Goal: Transaction & Acquisition: Purchase product/service

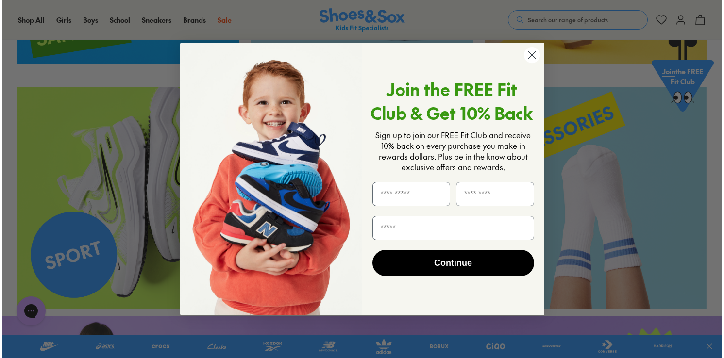
scroll to position [1752, 0]
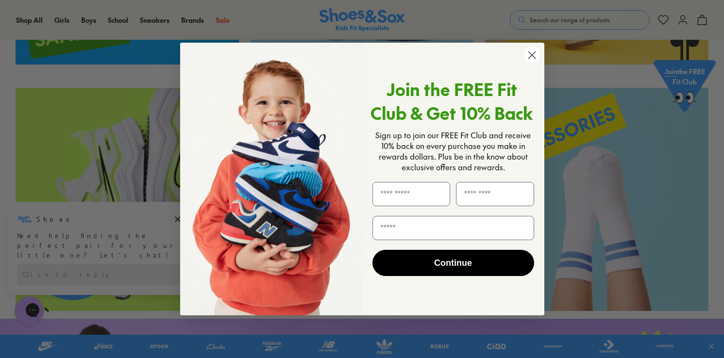
click at [528, 55] on circle "Close dialog" at bounding box center [531, 55] width 16 height 16
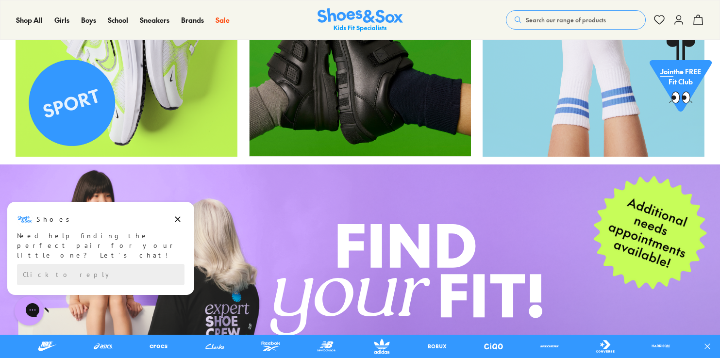
scroll to position [0, 0]
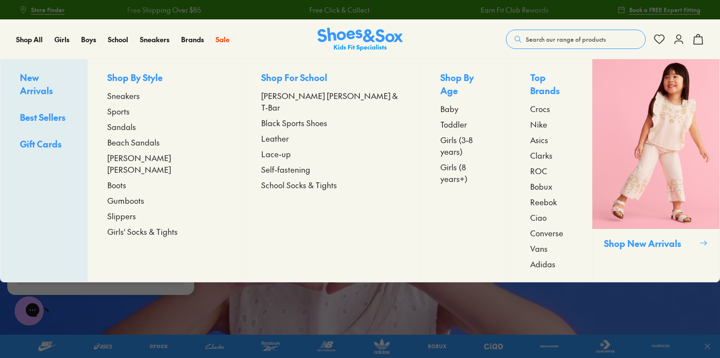
click at [126, 179] on span "Boots" at bounding box center [116, 185] width 19 height 12
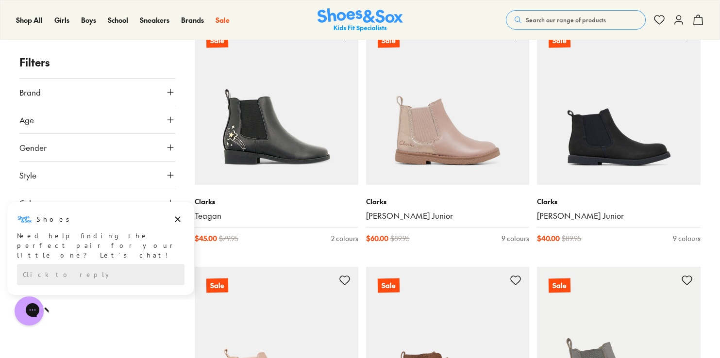
scroll to position [1157, 0]
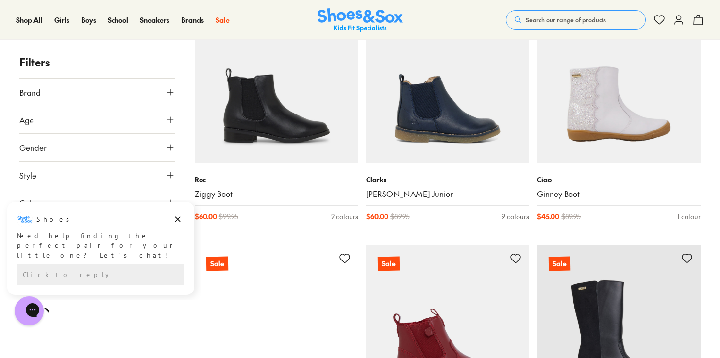
scroll to position [3454, 0]
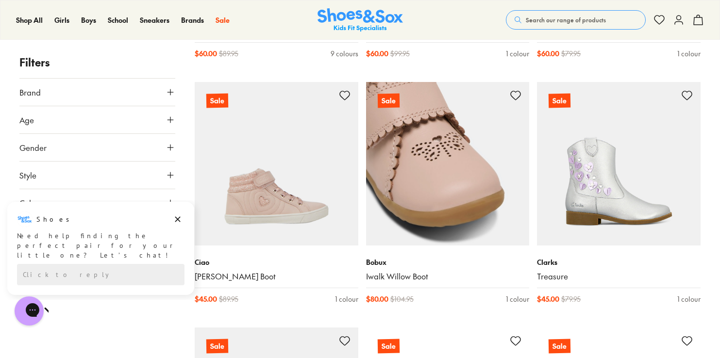
scroll to position [5268, 0]
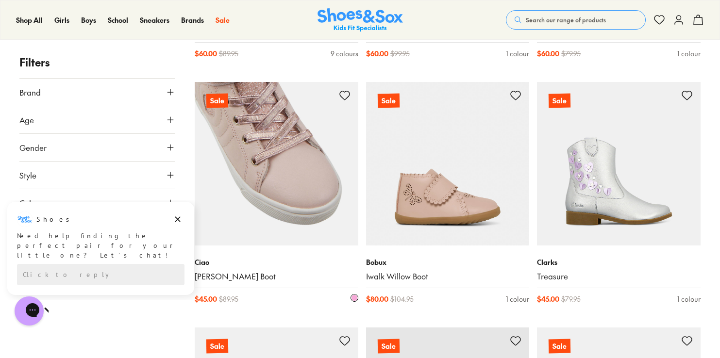
click at [303, 214] on img at bounding box center [277, 164] width 164 height 164
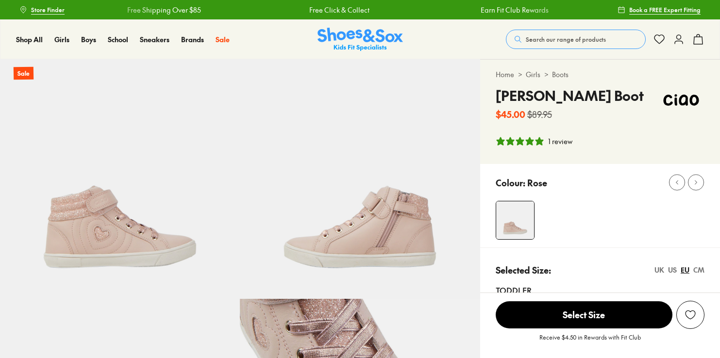
select select "*"
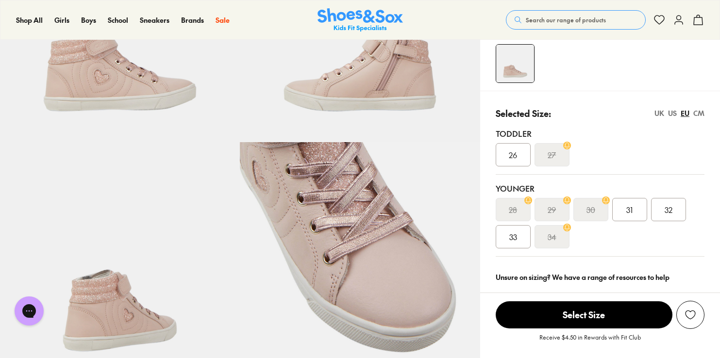
scroll to position [159, 0]
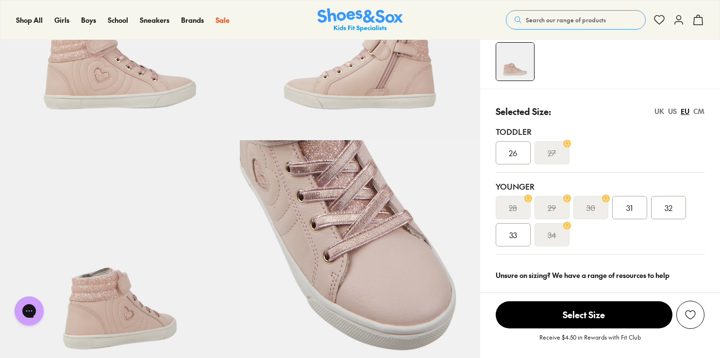
click at [671, 110] on div "US" at bounding box center [672, 111] width 9 height 10
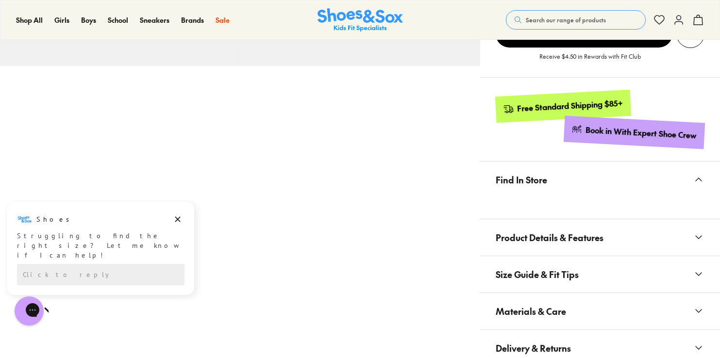
scroll to position [479, 0]
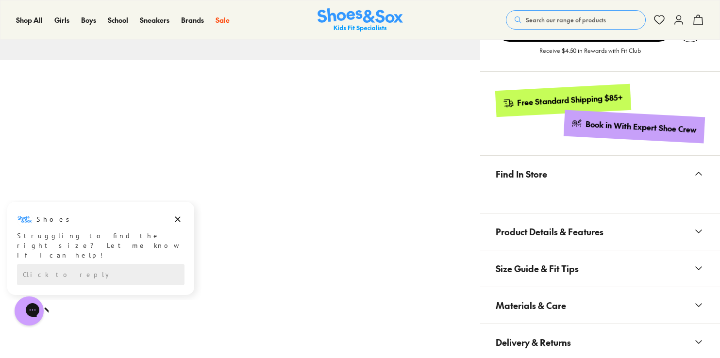
click at [547, 174] on button "Find In Store" at bounding box center [600, 174] width 240 height 36
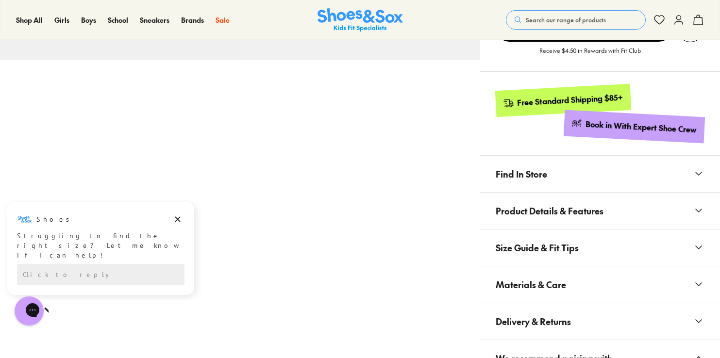
click at [547, 175] on button "Find In Store" at bounding box center [600, 174] width 240 height 36
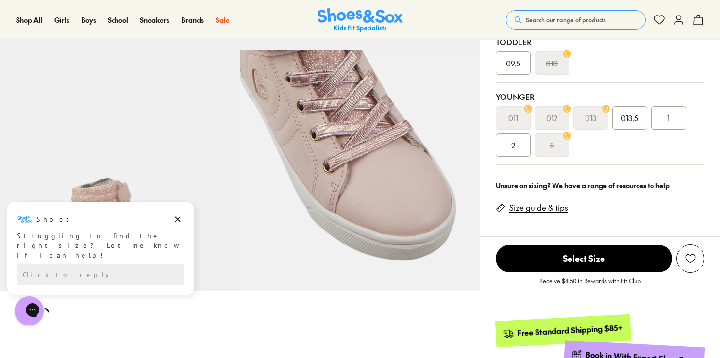
scroll to position [119, 0]
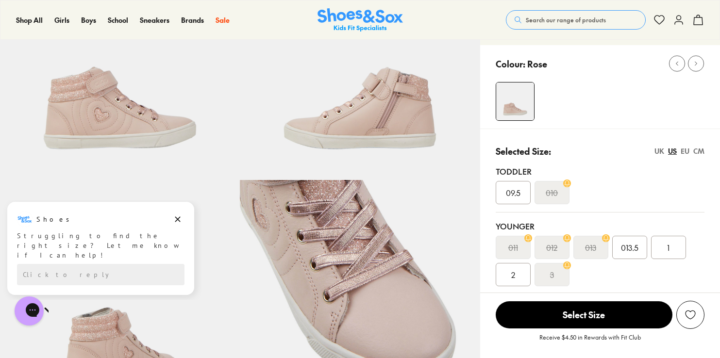
click at [679, 246] on div "1" at bounding box center [668, 247] width 35 height 23
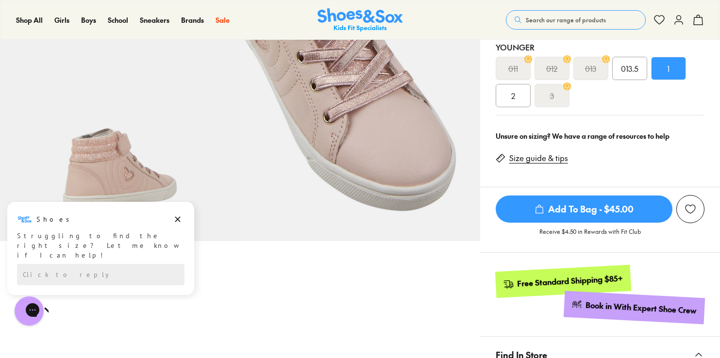
scroll to position [297, 0]
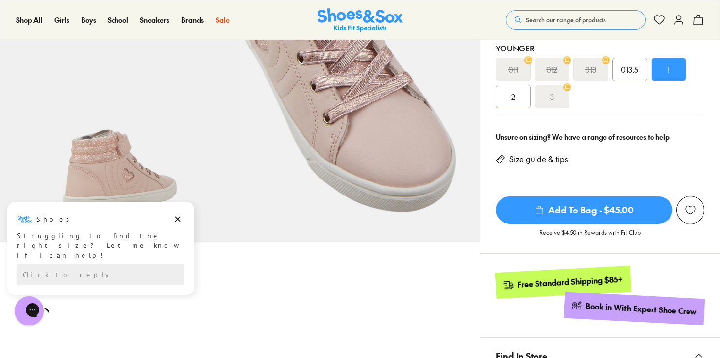
click at [627, 71] on span "013.5" at bounding box center [629, 70] width 17 height 12
click at [671, 69] on div "1" at bounding box center [668, 69] width 35 height 23
click at [614, 65] on div "013.5" at bounding box center [629, 69] width 35 height 23
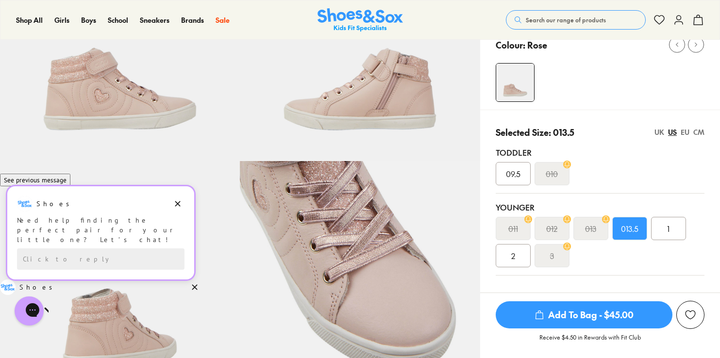
scroll to position [139, 0]
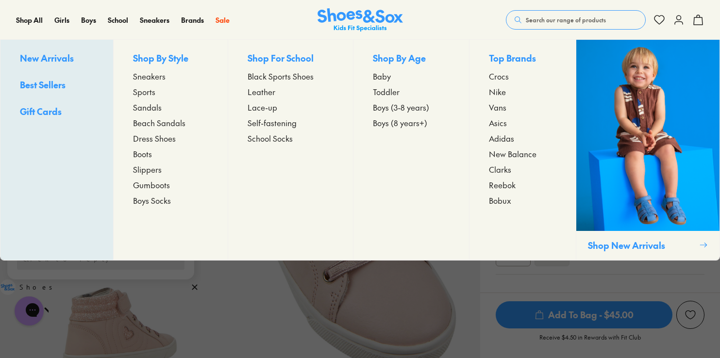
click at [145, 136] on span "Dress Shoes" at bounding box center [154, 139] width 43 height 12
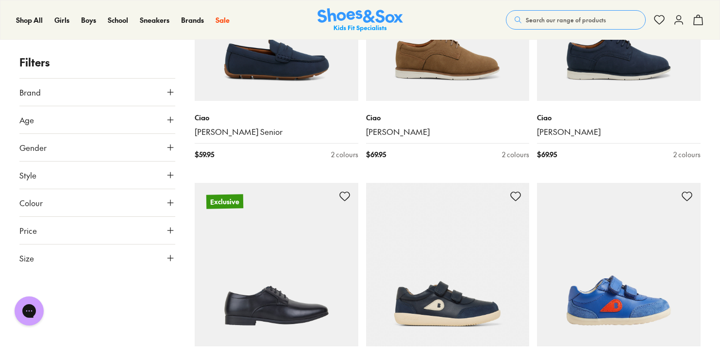
scroll to position [1216, 0]
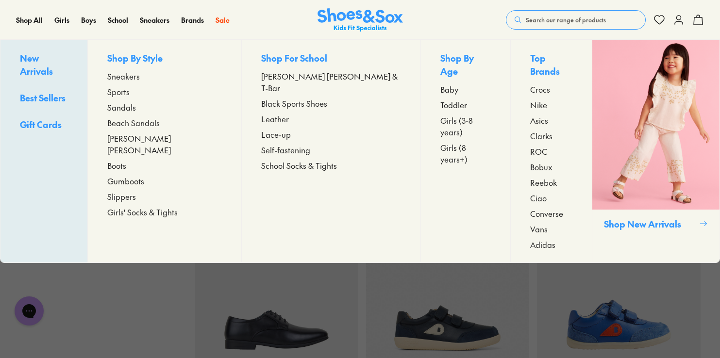
click at [150, 138] on span "[PERSON_NAME] [PERSON_NAME]" at bounding box center [164, 144] width 115 height 23
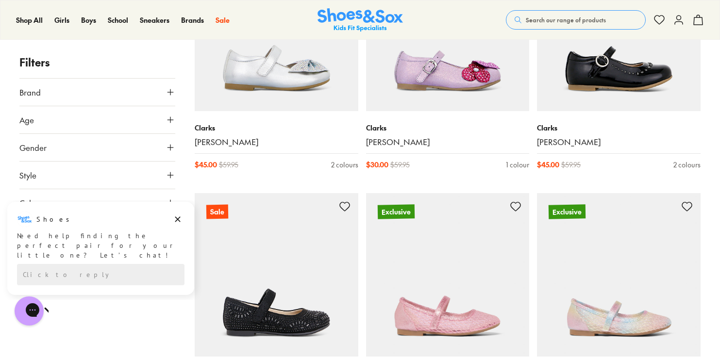
scroll to position [2243, 0]
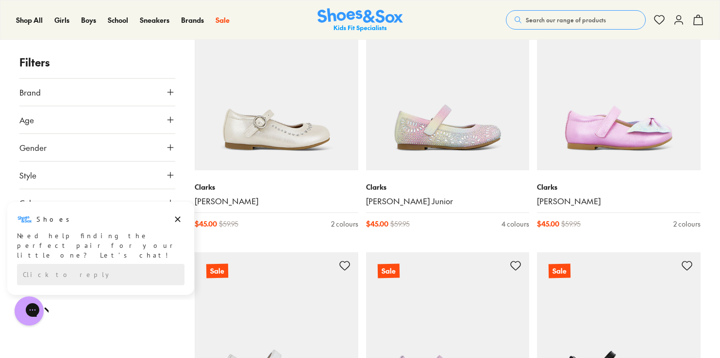
scroll to position [1805, 0]
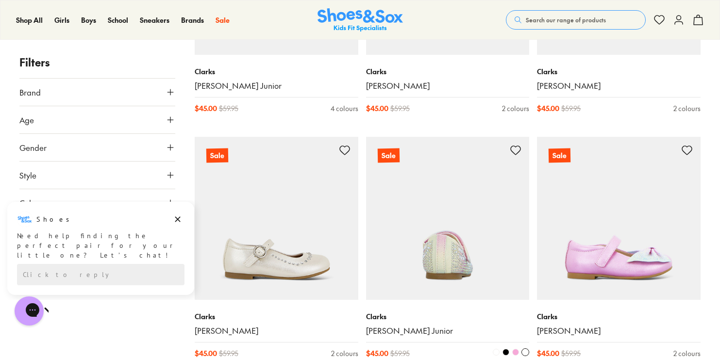
click at [501, 234] on img at bounding box center [448, 219] width 164 height 164
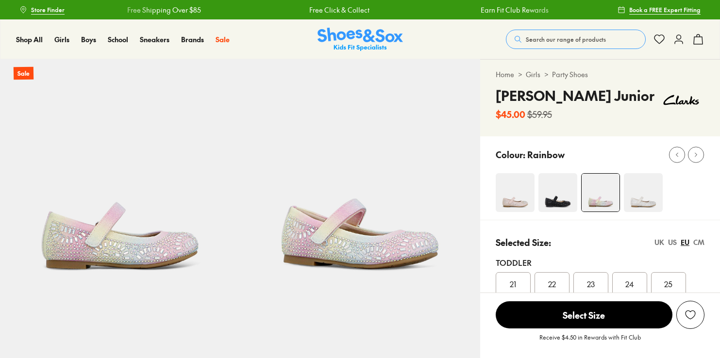
select select "*"
click at [638, 200] on img at bounding box center [643, 192] width 39 height 39
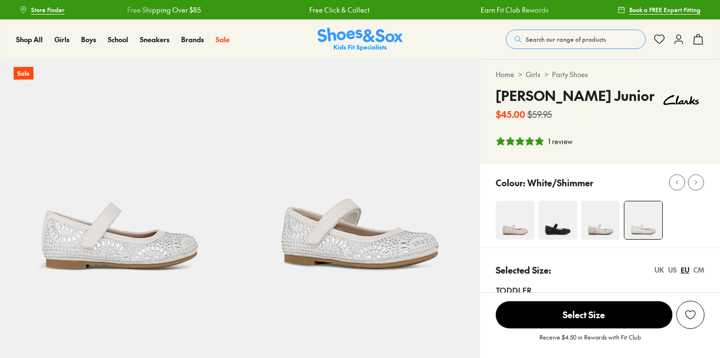
select select "*"
click at [599, 209] on img at bounding box center [600, 220] width 39 height 39
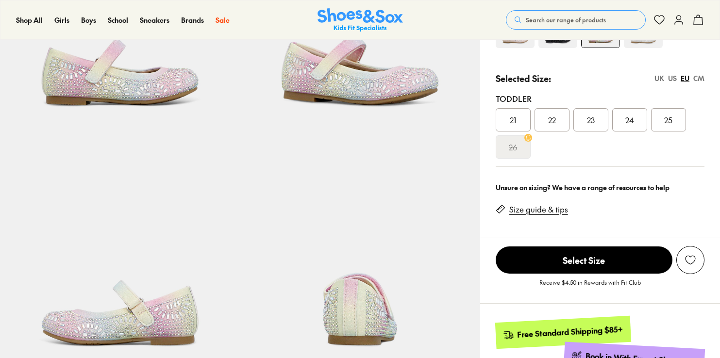
select select "*"
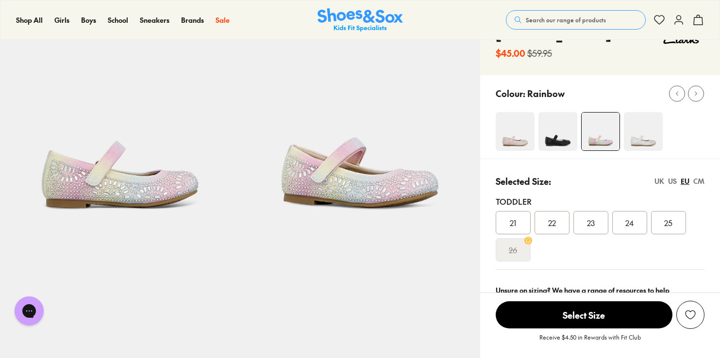
scroll to position [32, 0]
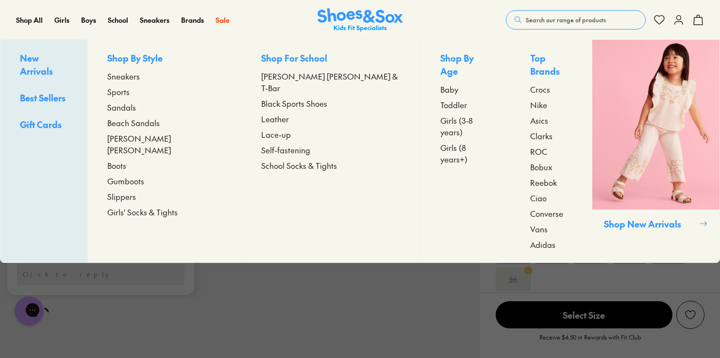
click at [136, 107] on span "Sandals" at bounding box center [121, 107] width 29 height 12
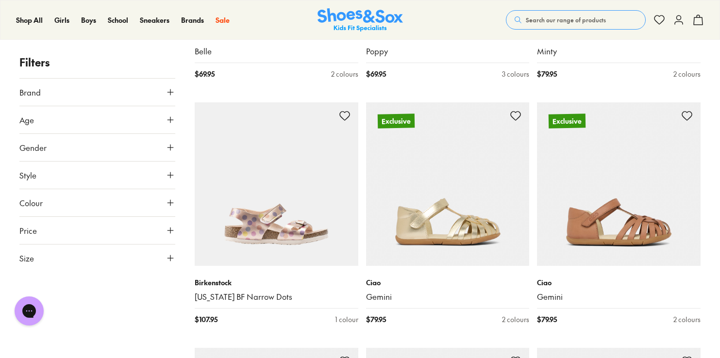
scroll to position [1346, 0]
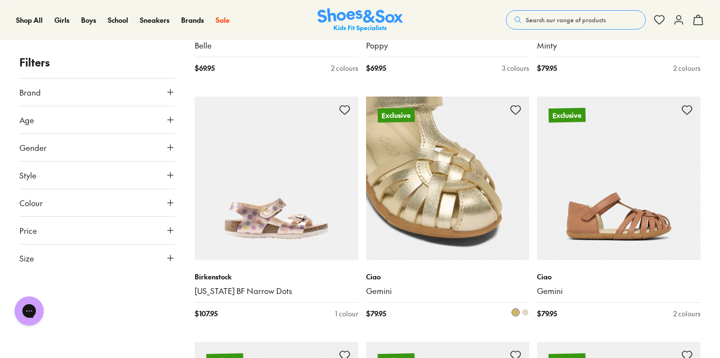
click at [432, 227] on img at bounding box center [448, 179] width 164 height 164
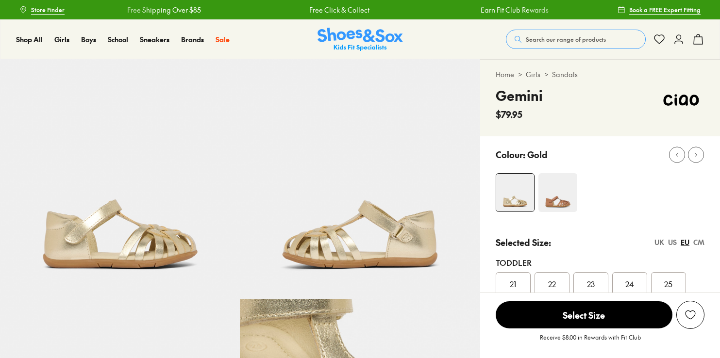
select select "*"
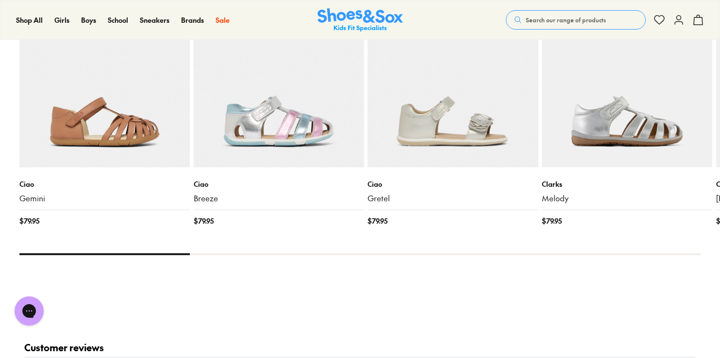
scroll to position [973, 0]
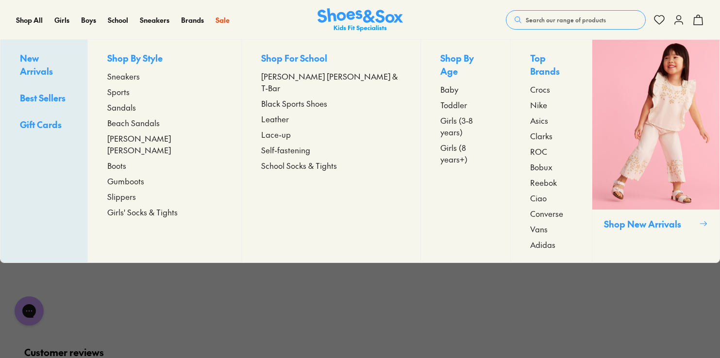
click at [440, 142] on span "Girls (8 years+)" at bounding box center [465, 153] width 50 height 23
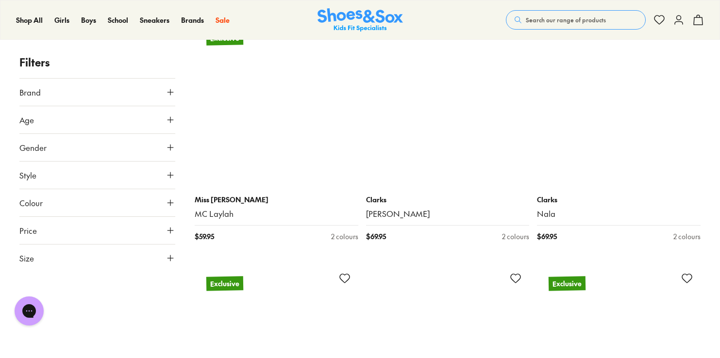
scroll to position [4391, 0]
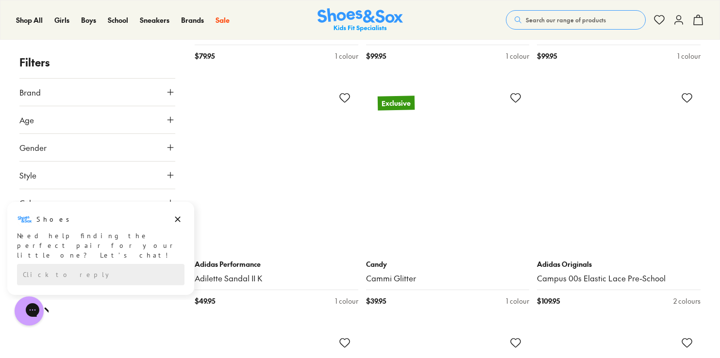
scroll to position [6288, 0]
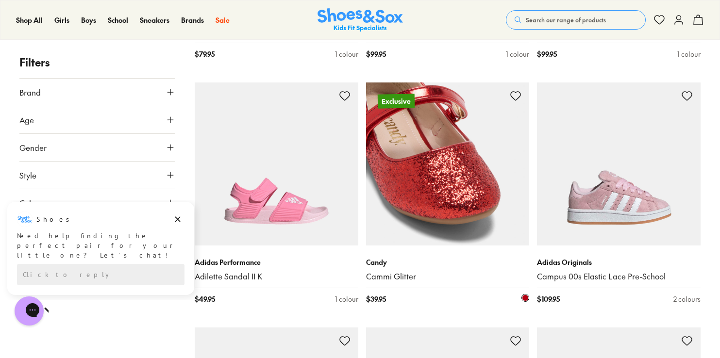
click at [430, 180] on img at bounding box center [448, 165] width 164 height 164
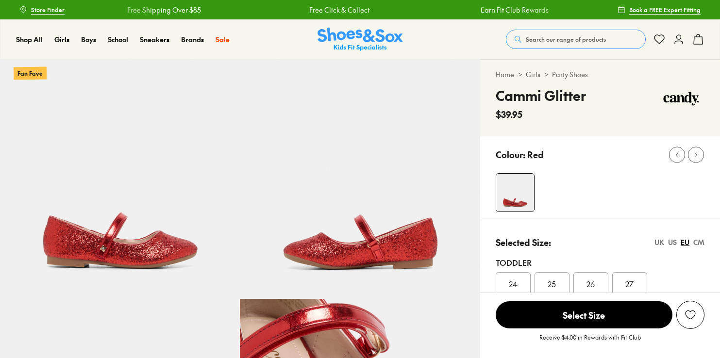
select select "*"
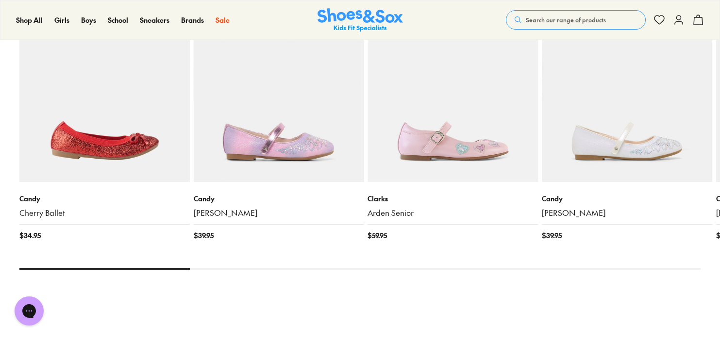
scroll to position [1028, 0]
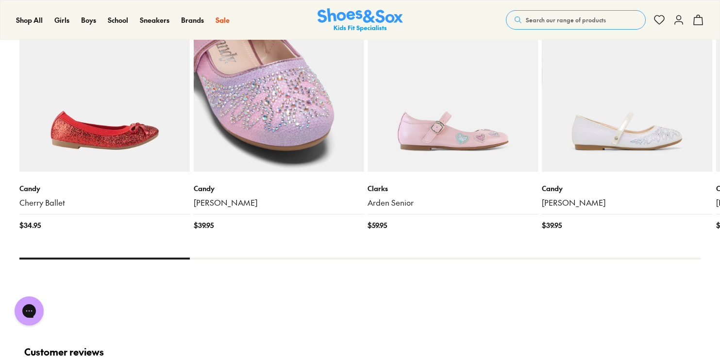
click at [322, 133] on img at bounding box center [279, 86] width 170 height 170
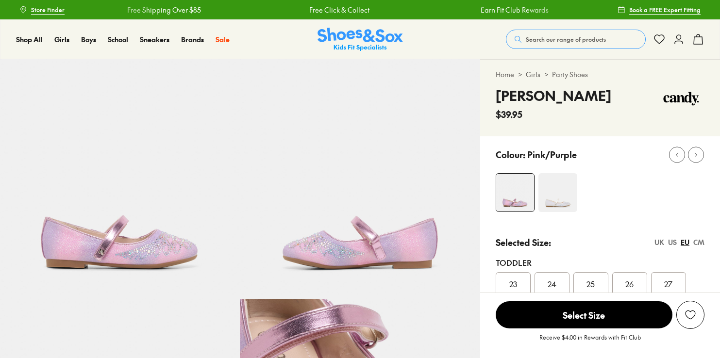
select select "*"
